Goal: Find specific page/section: Find specific page/section

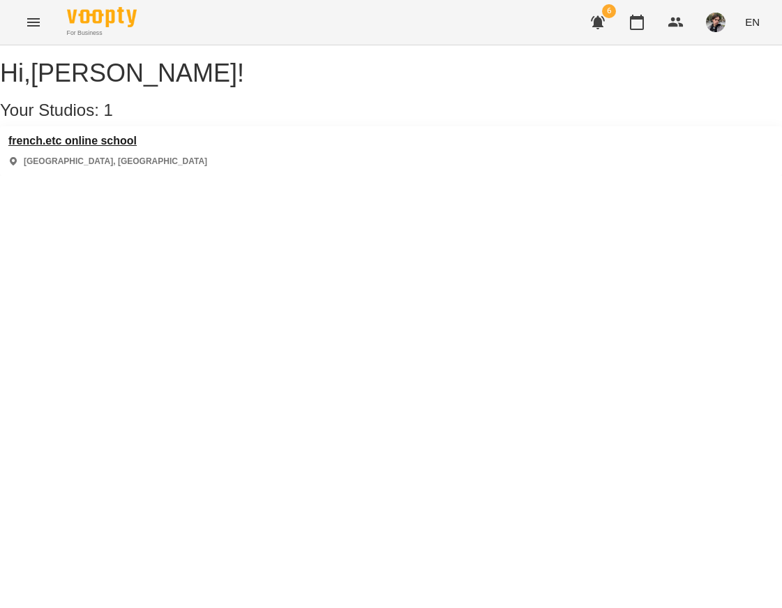
click at [133, 147] on h3 "french.etc online school" at bounding box center [107, 141] width 199 height 13
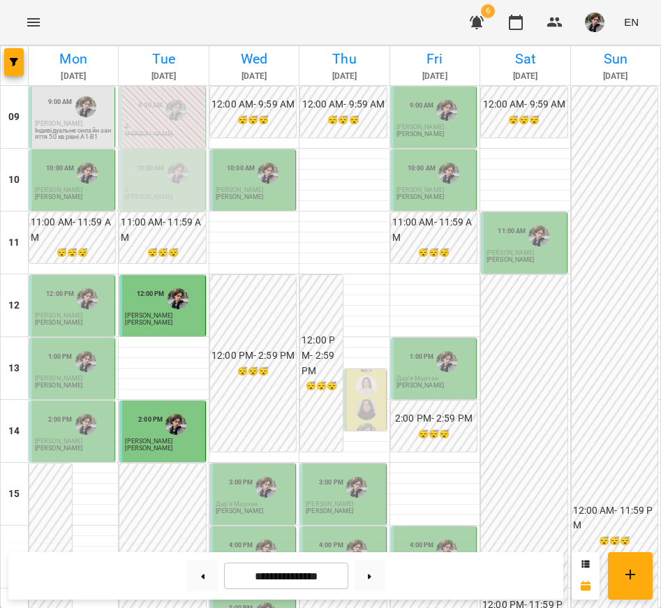
click at [70, 121] on span "[PERSON_NAME]" at bounding box center [58, 123] width 47 height 7
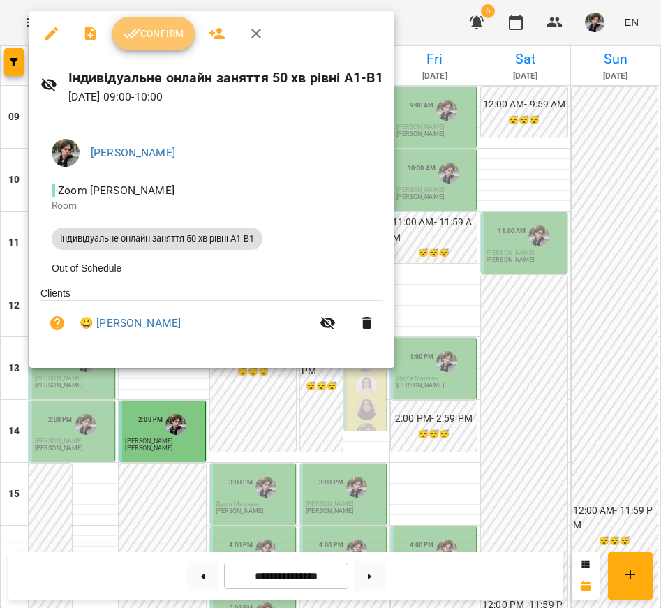
click at [165, 31] on span "Confirm" at bounding box center [154, 33] width 60 height 17
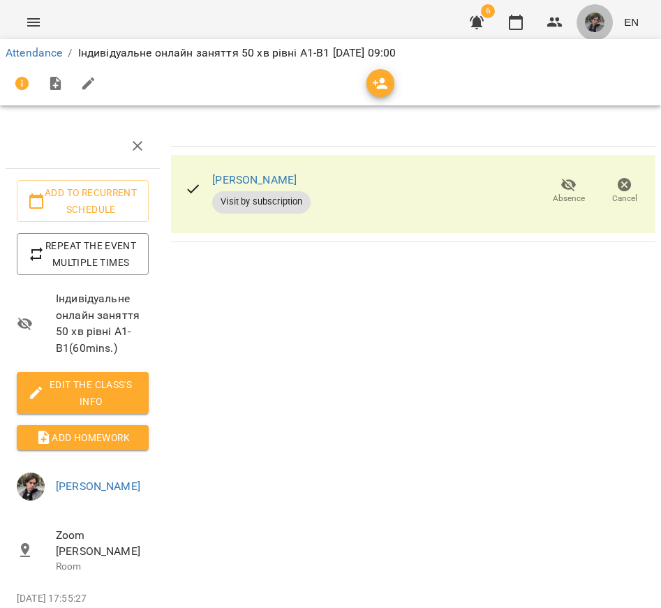
click at [588, 22] on img "button" at bounding box center [595, 23] width 20 height 20
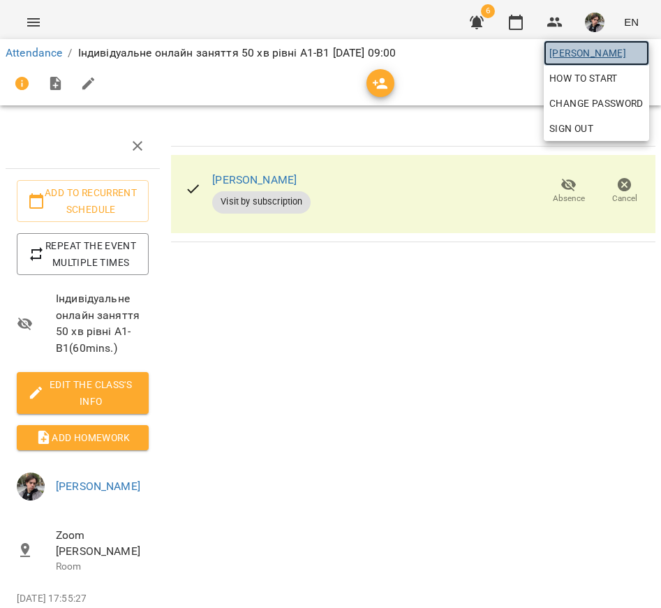
click at [594, 62] on link "[PERSON_NAME]" at bounding box center [596, 52] width 105 height 25
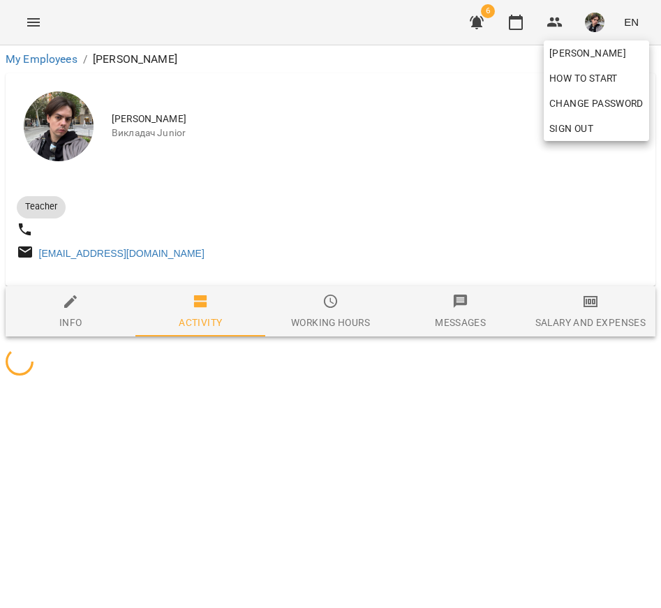
click at [387, 144] on div at bounding box center [330, 304] width 661 height 608
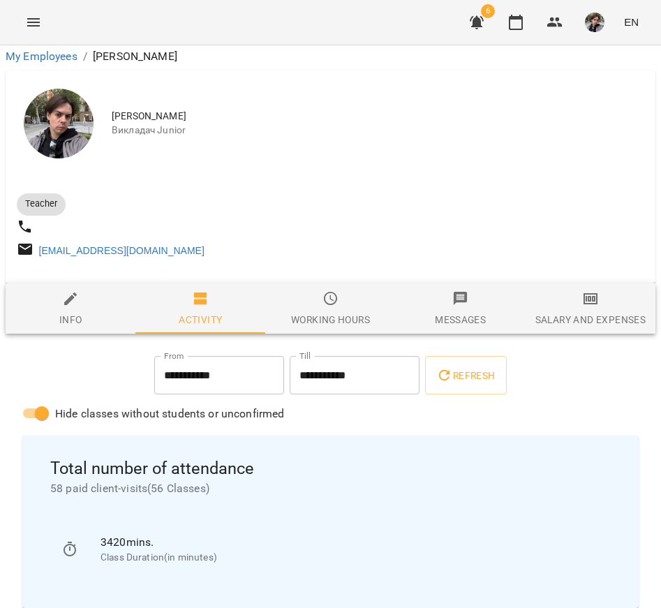
scroll to position [862, 0]
click at [509, 20] on icon "button" at bounding box center [515, 22] width 17 height 17
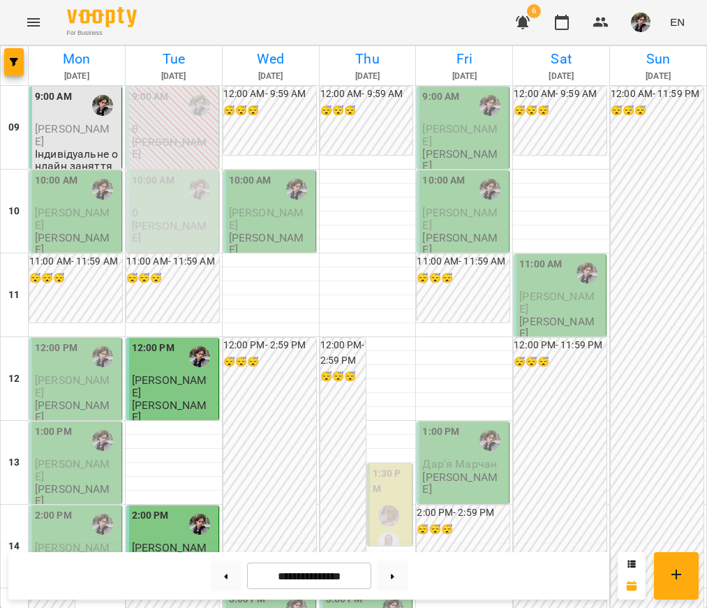
click at [82, 124] on span "[PERSON_NAME]" at bounding box center [72, 134] width 75 height 25
